Goal: Obtain resource: Obtain resource

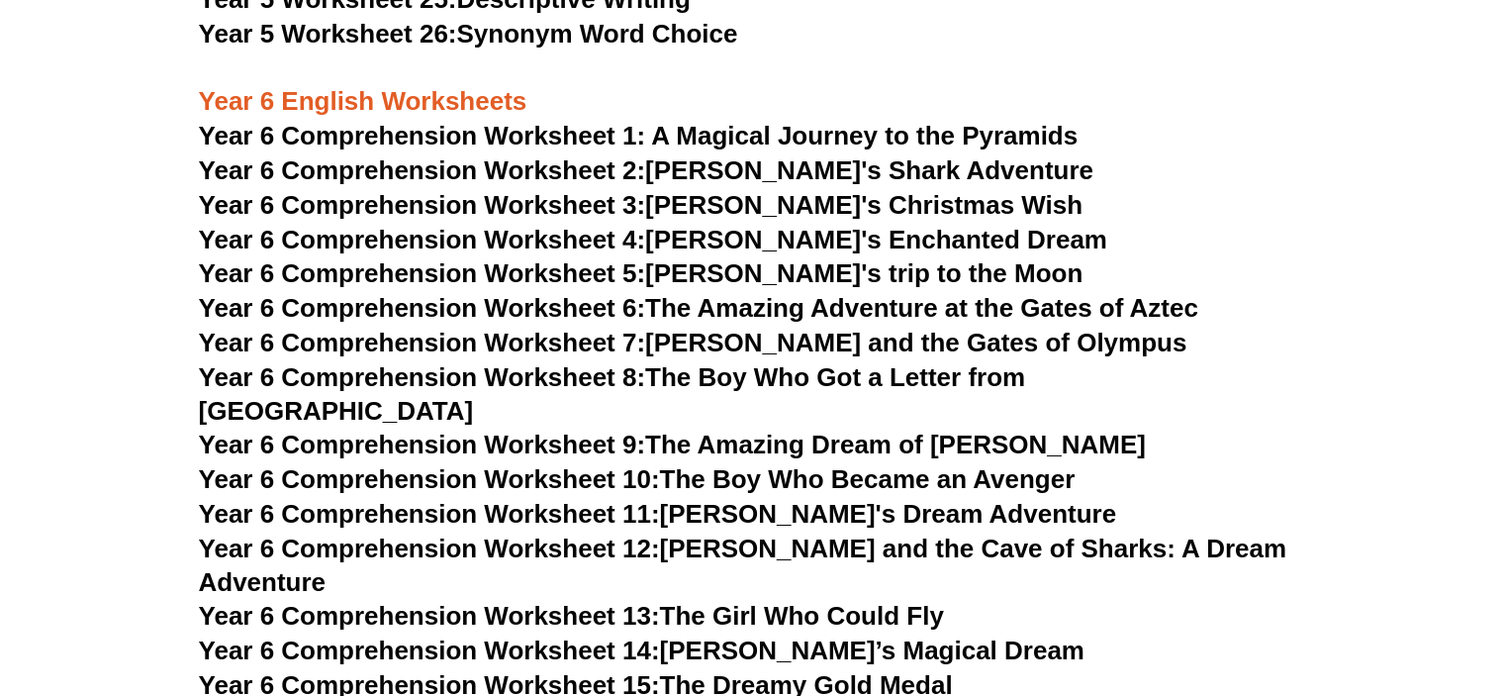
scroll to position [9914, 0]
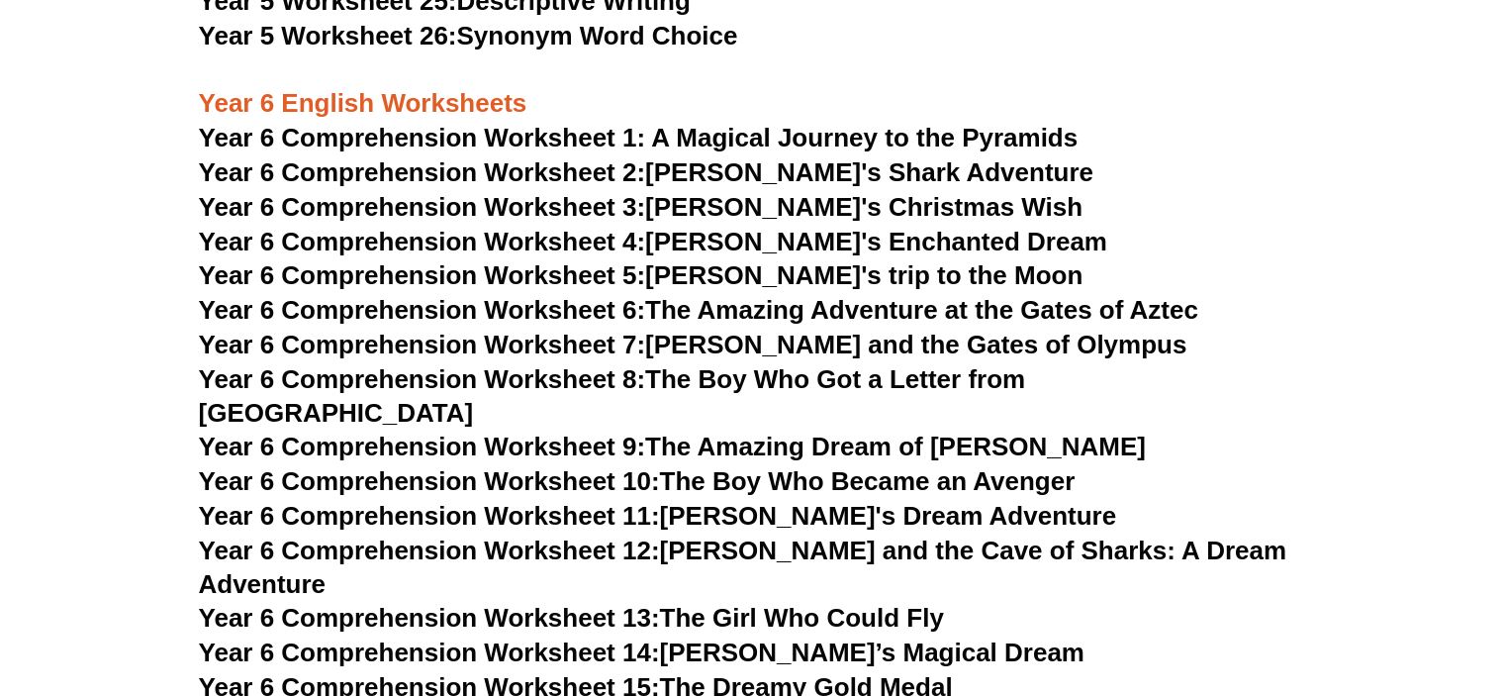
click at [518, 148] on span "Year 6 Comprehension Worksheet 1: A Magical Journey to the Pyramids" at bounding box center [639, 138] width 880 height 30
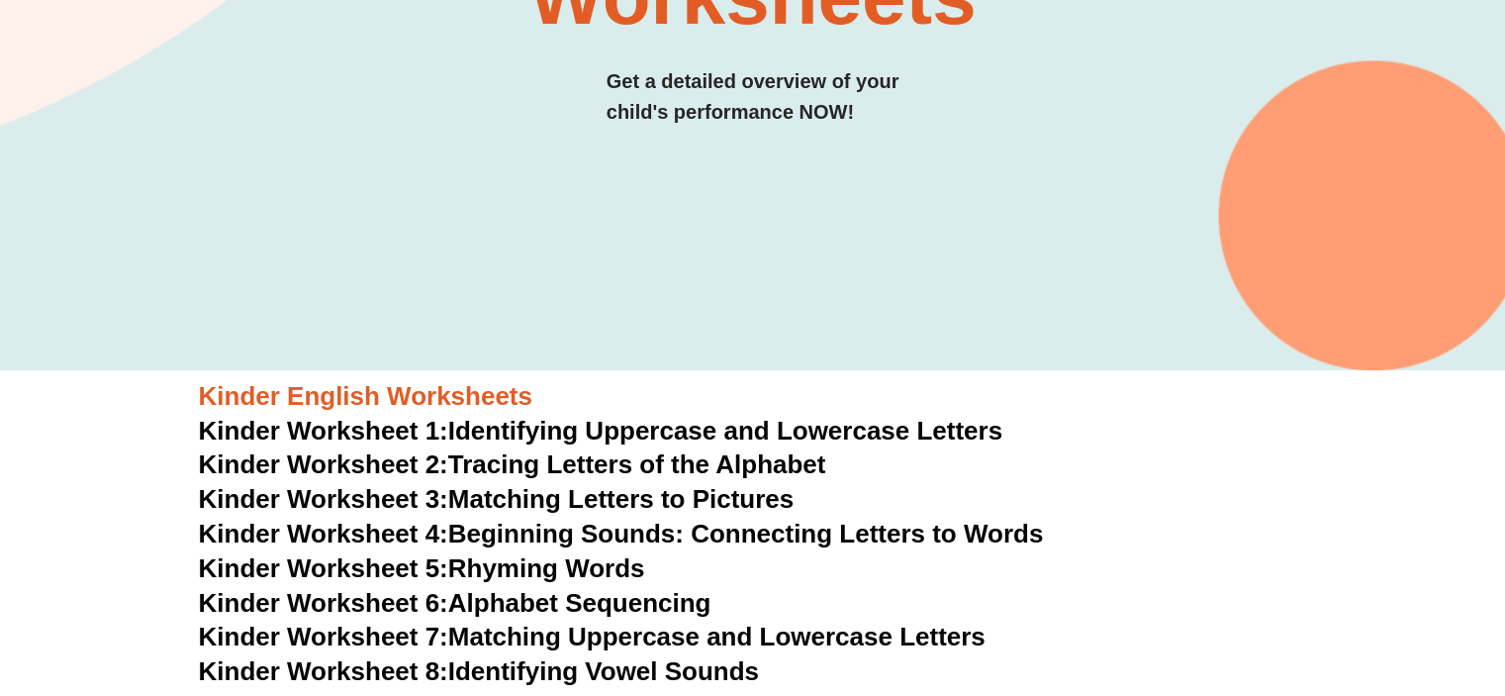
scroll to position [0, 0]
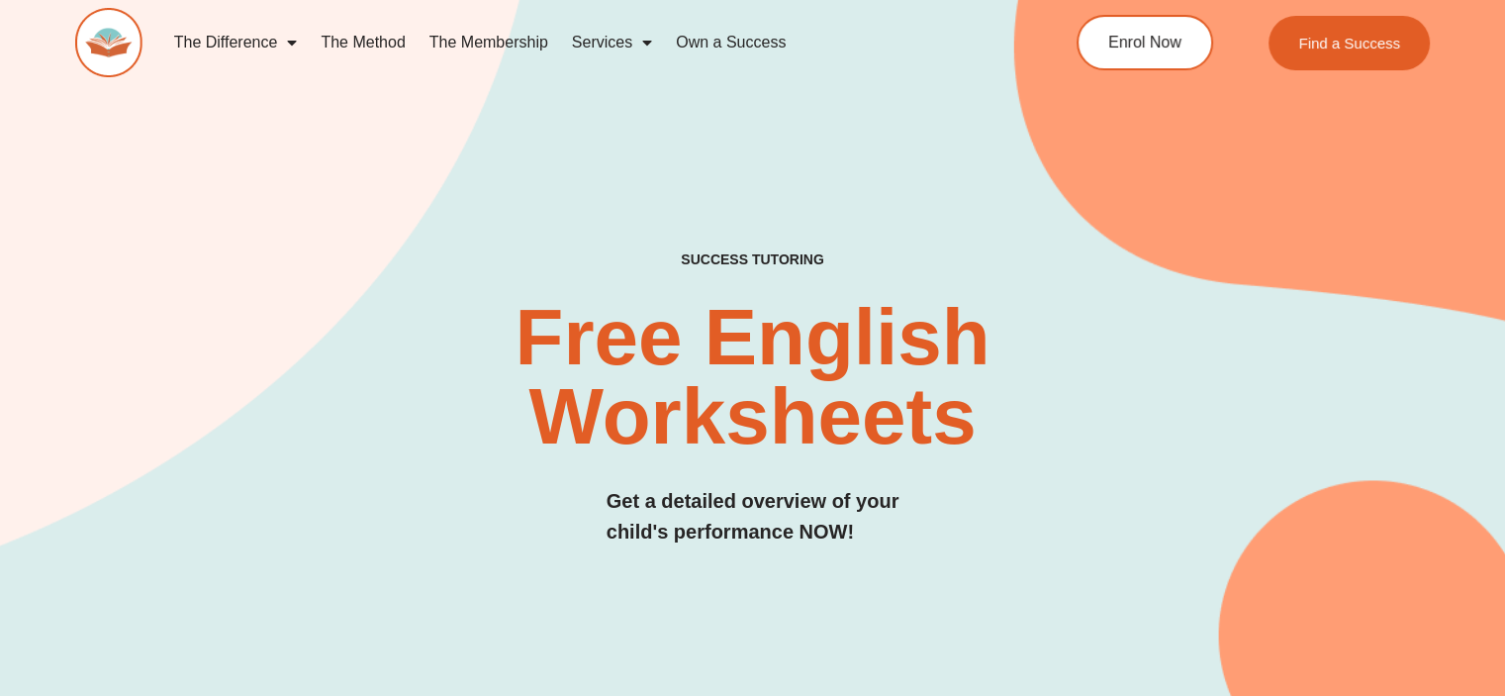
drag, startPoint x: 1012, startPoint y: 17, endPoint x: 252, endPoint y: 162, distance: 773.7
click at [252, 162] on div "SUCCESS TUTORING​ Free English Worksheets​ Get a detailed overview of your chil…" at bounding box center [752, 358] width 1355 height 864
click at [434, 313] on h2 "Free English Worksheets​" at bounding box center [752, 377] width 893 height 158
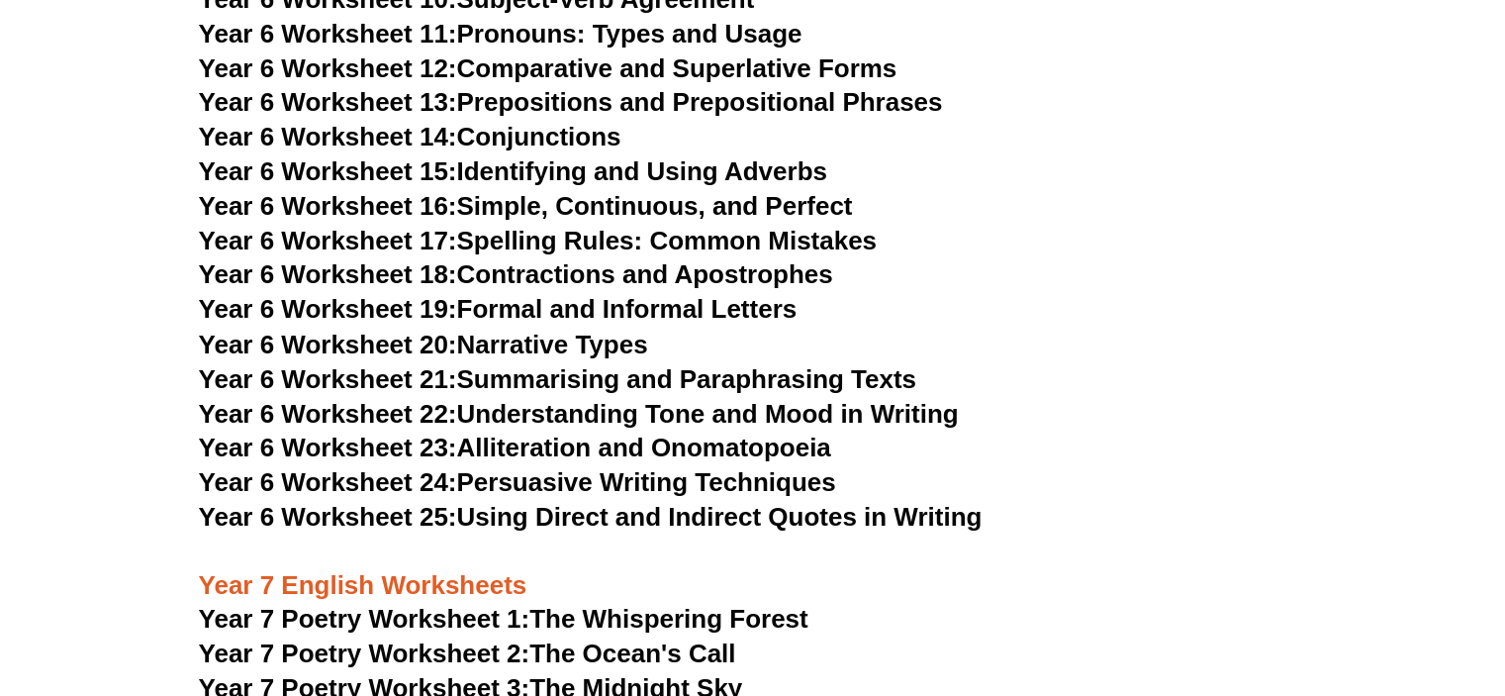
scroll to position [10947, 0]
click at [555, 225] on link "Year 6 Worksheet 17: Spelling Rules: Common Mistakes" at bounding box center [538, 240] width 678 height 30
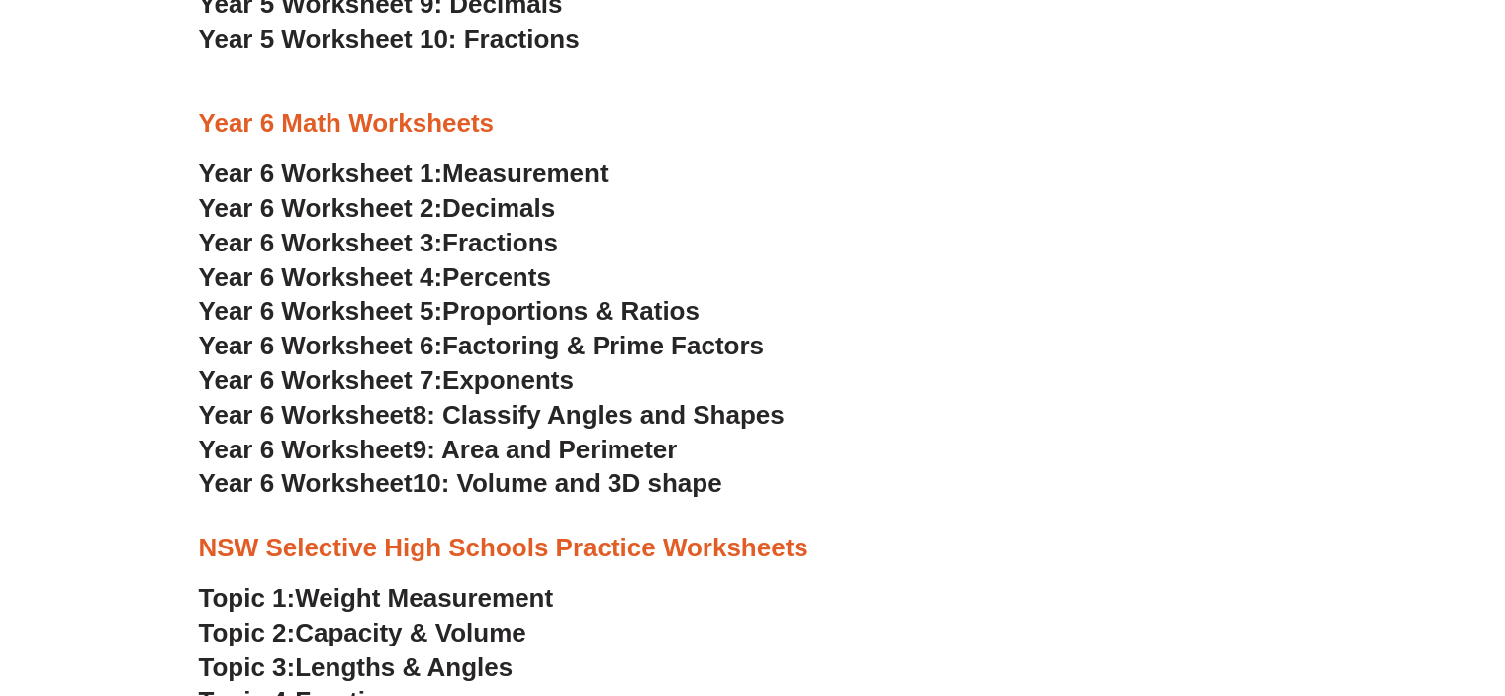
scroll to position [3752, 0]
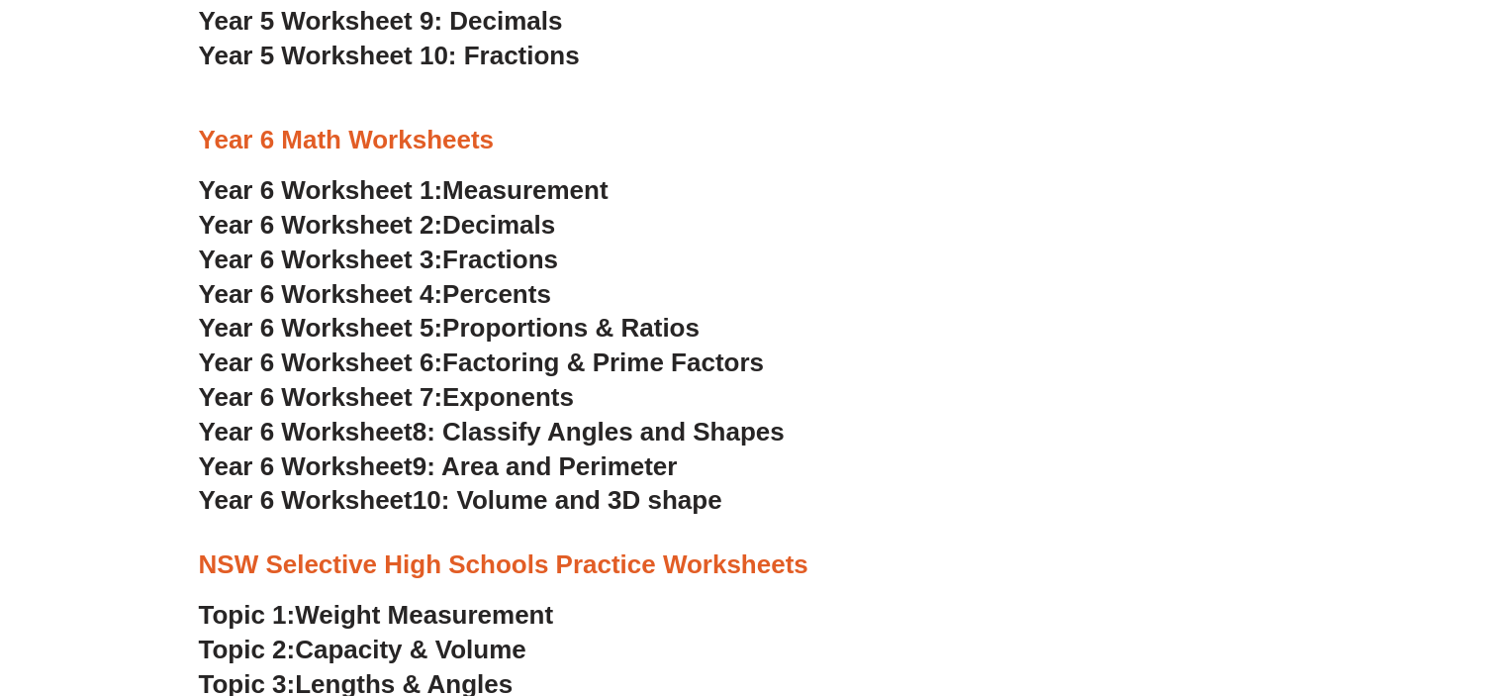
click at [398, 438] on span "Year 6 Worksheet" at bounding box center [306, 431] width 214 height 30
